Goal: Information Seeking & Learning: Check status

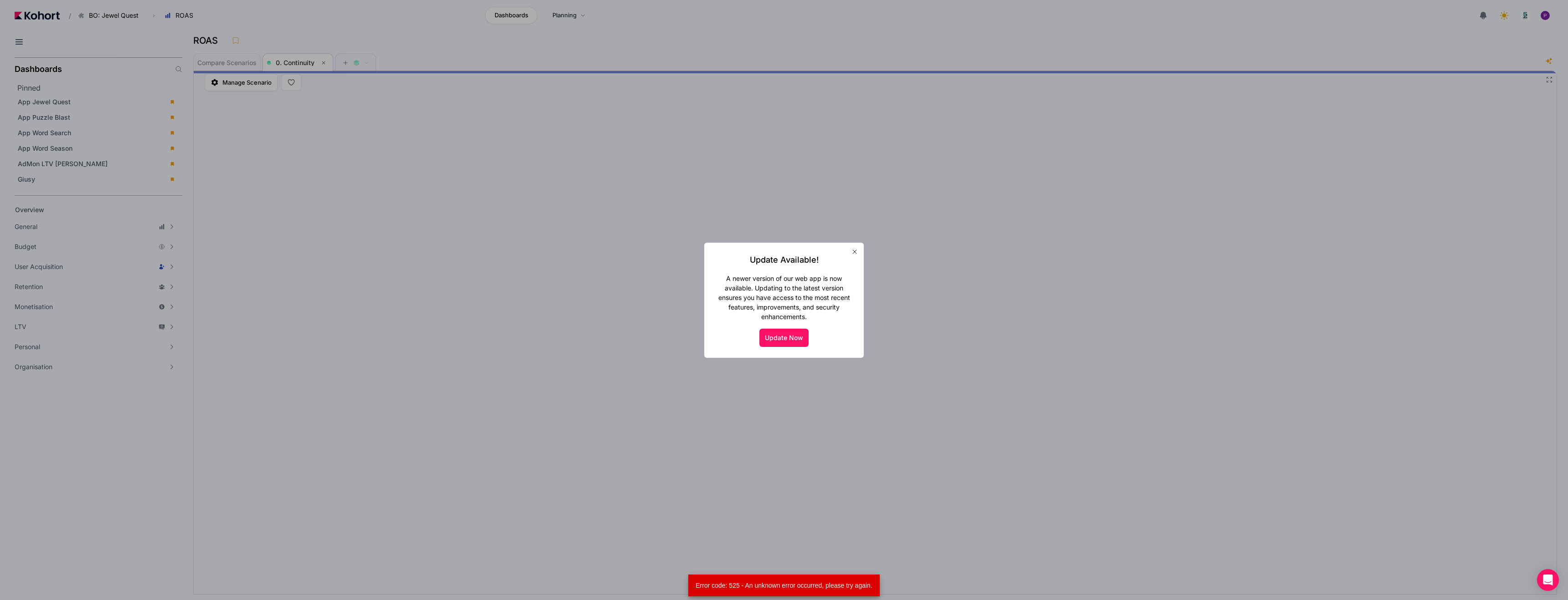
click at [854, 250] on icon "button" at bounding box center [854, 252] width 7 height 7
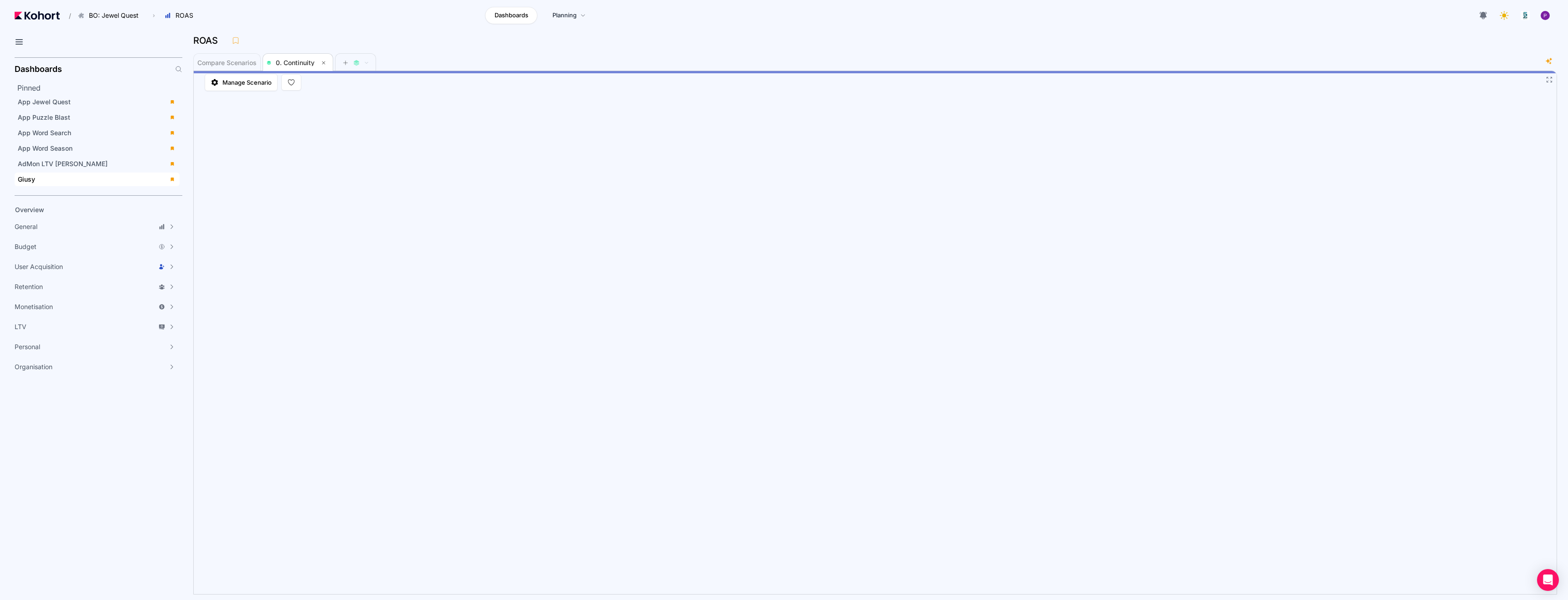
click at [64, 175] on div "Giusy" at bounding box center [90, 179] width 146 height 9
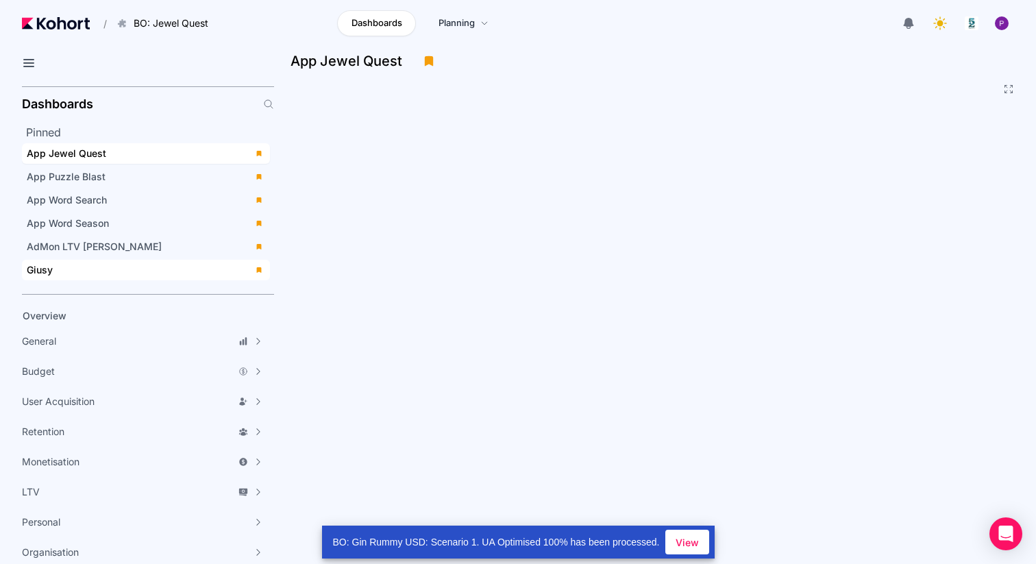
click at [71, 276] on div "Giusy" at bounding box center [136, 270] width 219 height 14
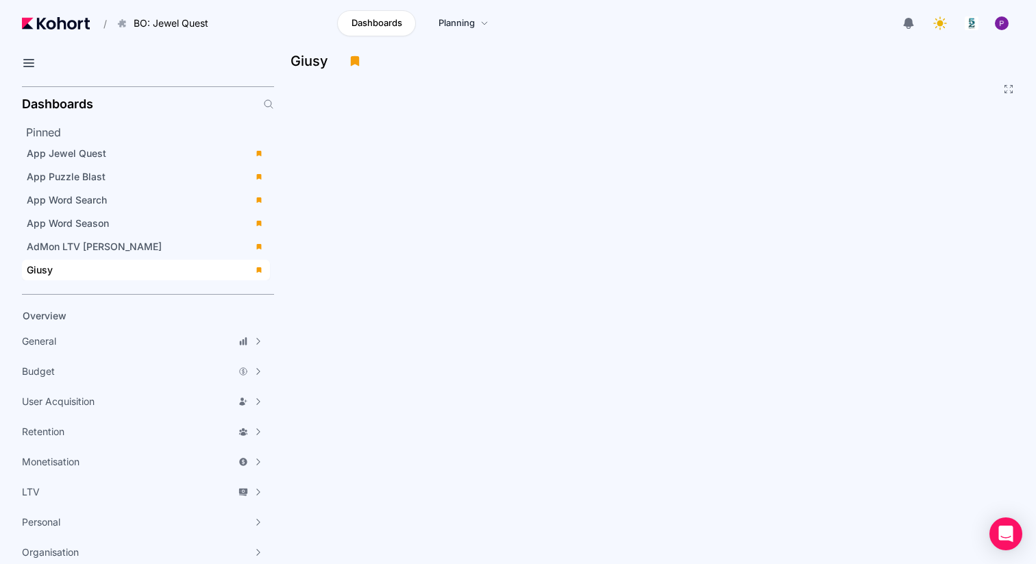
scroll to position [3, 0]
